Goal: Task Accomplishment & Management: Use online tool/utility

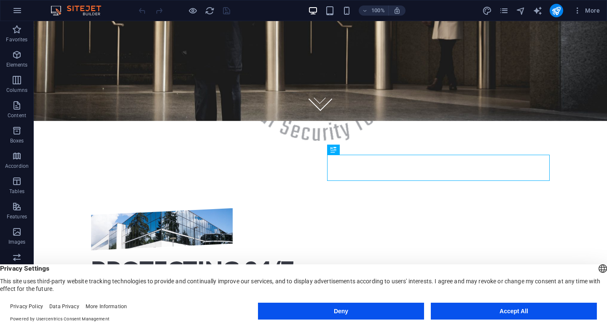
click at [492, 309] on button "Accept All" at bounding box center [514, 311] width 166 height 17
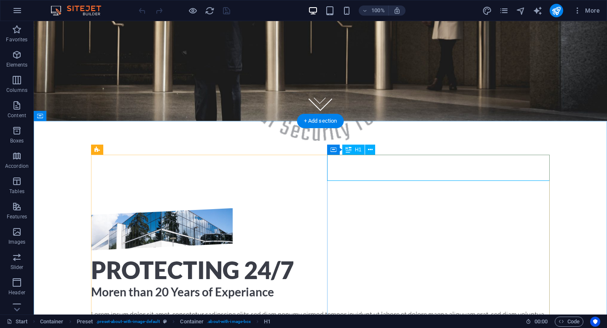
click at [344, 257] on div "Protecting 24/7" at bounding box center [320, 270] width 459 height 26
click at [399, 257] on div "Protecting 24/7" at bounding box center [320, 270] width 459 height 26
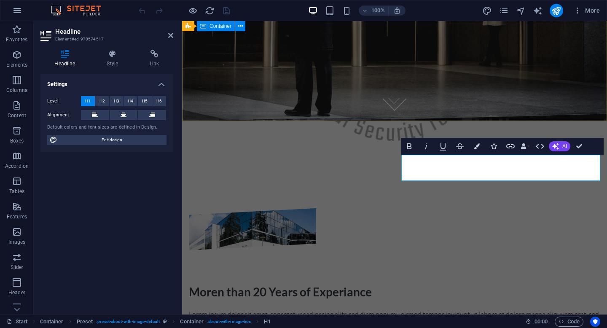
click at [447, 120] on div at bounding box center [394, 51] width 425 height 246
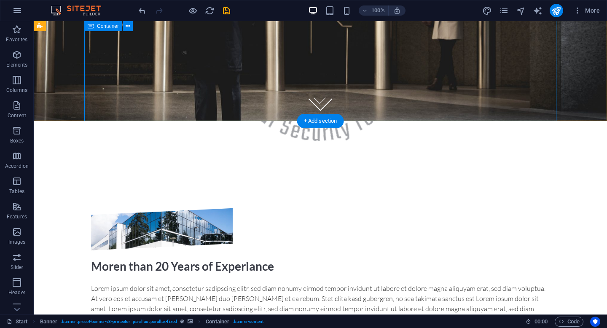
click at [400, 109] on div at bounding box center [320, 51] width 472 height 246
click at [319, 102] on figure at bounding box center [321, 99] width 24 height 24
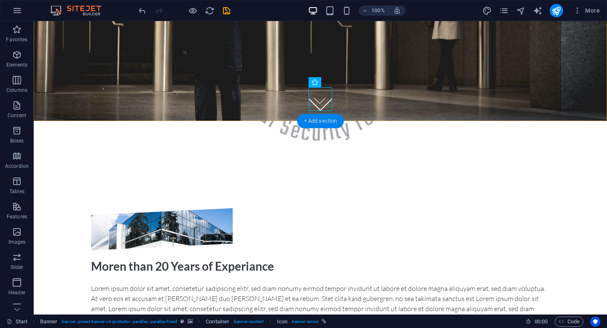
click at [312, 121] on div "+ Add section" at bounding box center [320, 121] width 47 height 14
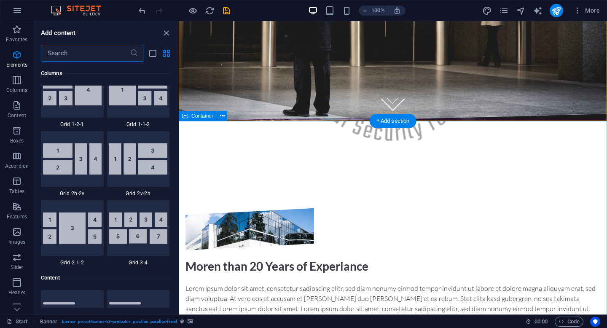
scroll to position [1475, 0]
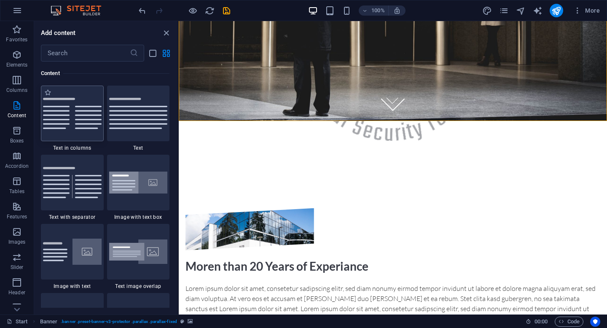
click at [64, 117] on img at bounding box center [72, 113] width 59 height 31
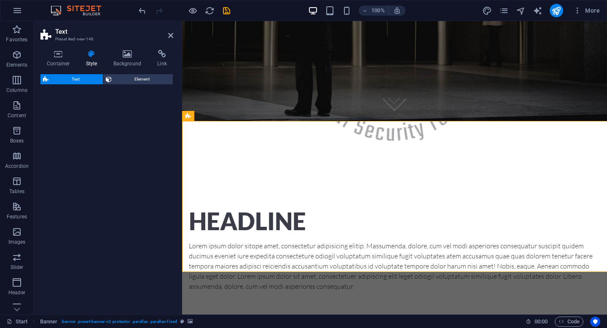
select select "rem"
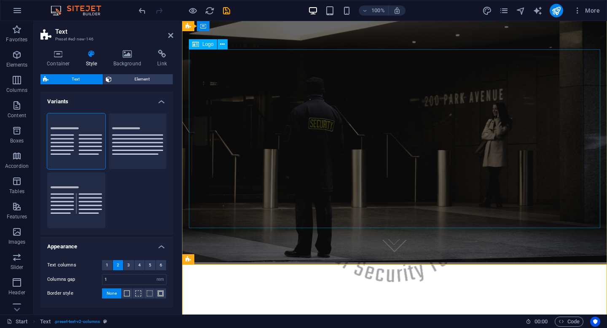
scroll to position [3, 0]
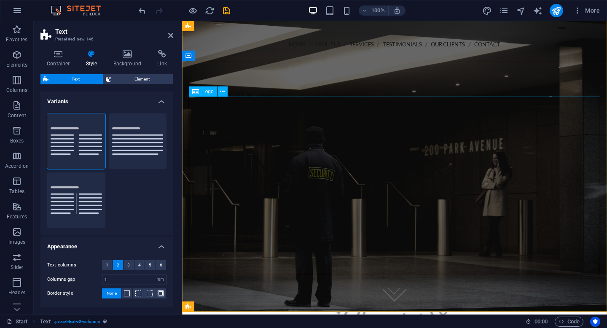
click at [232, 153] on div at bounding box center [394, 242] width 411 height 179
select select "px"
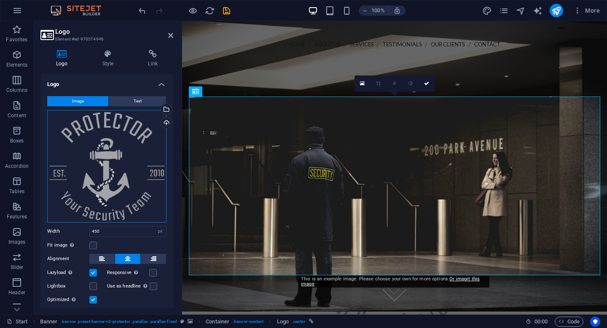
click at [91, 166] on div "Drag files here, click to choose files or select files from Files or our free s…" at bounding box center [106, 166] width 119 height 113
